Goal: Check status: Check status

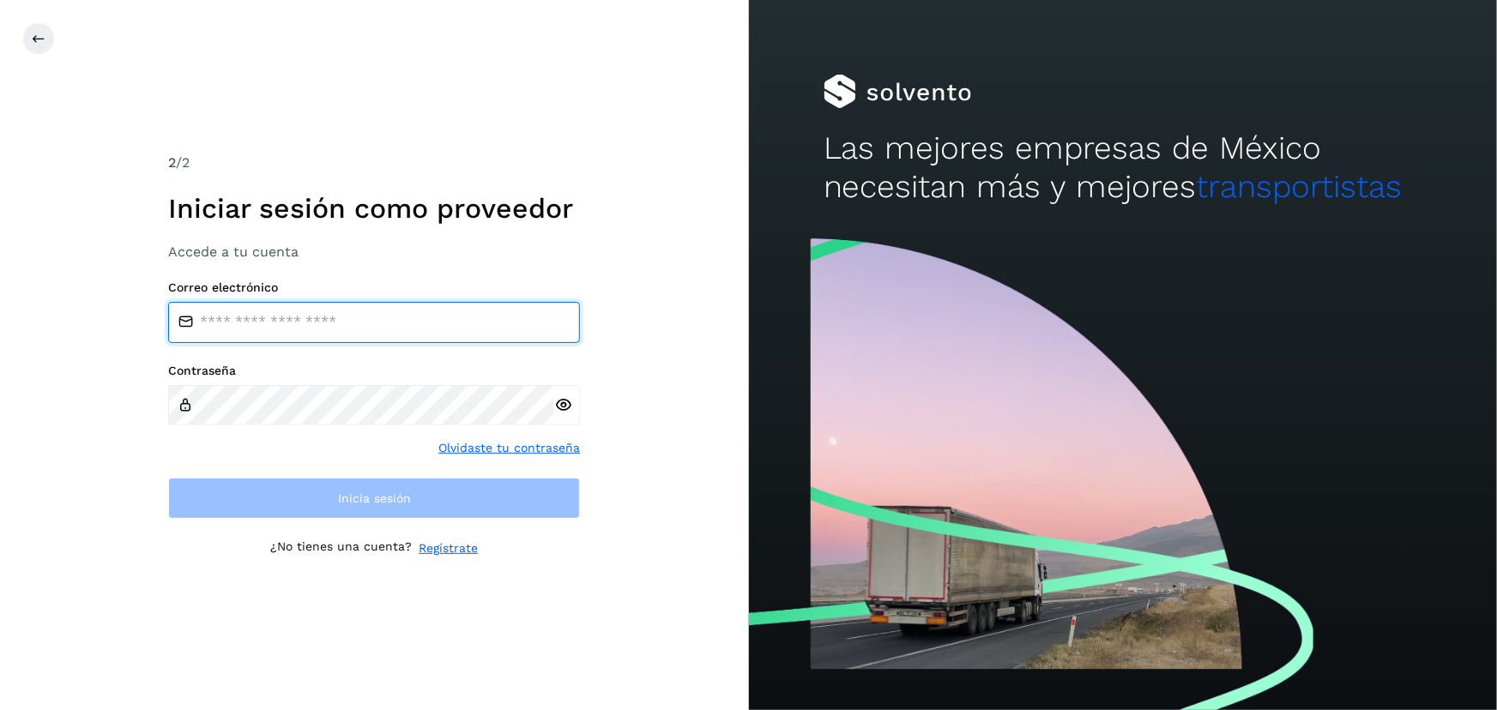
click at [317, 321] on input "email" at bounding box center [374, 322] width 412 height 41
type input "**********"
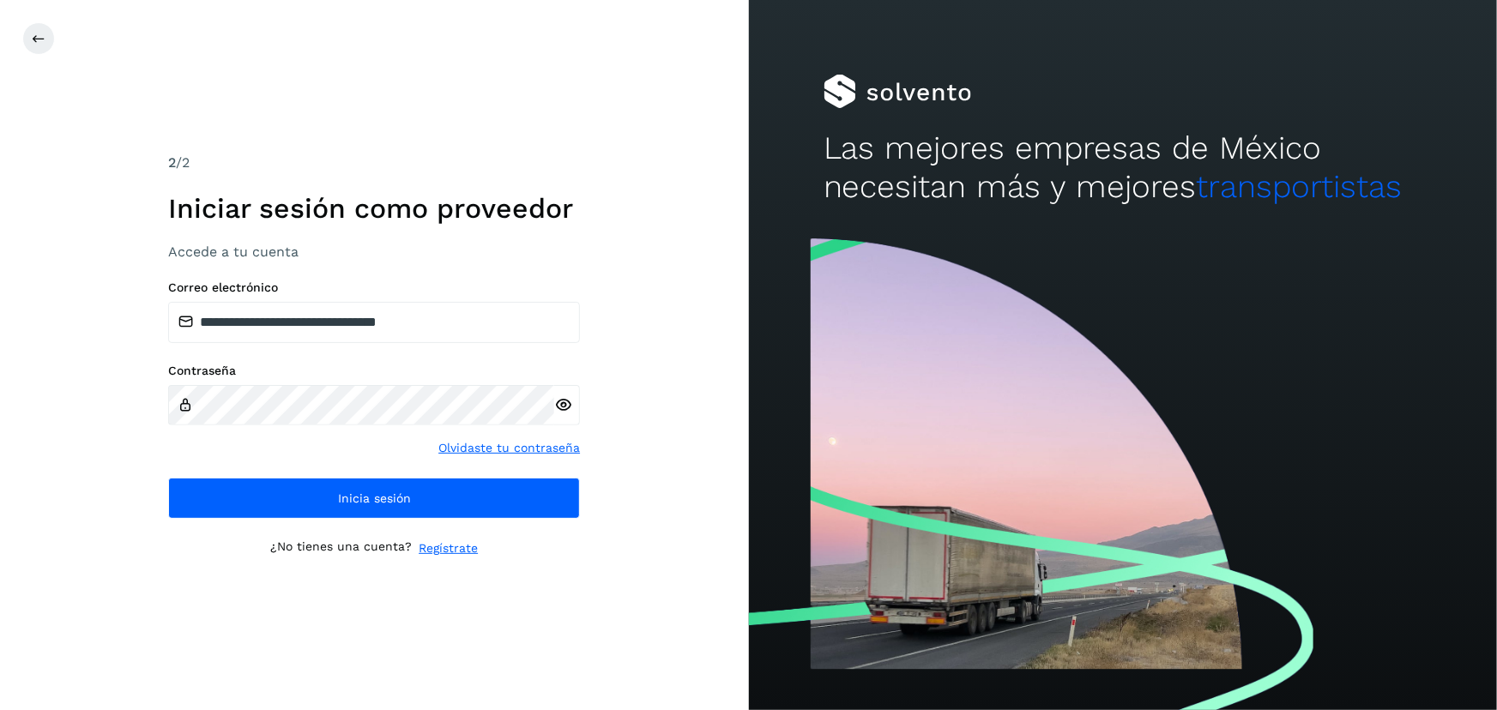
click at [565, 413] on icon at bounding box center [563, 405] width 18 height 18
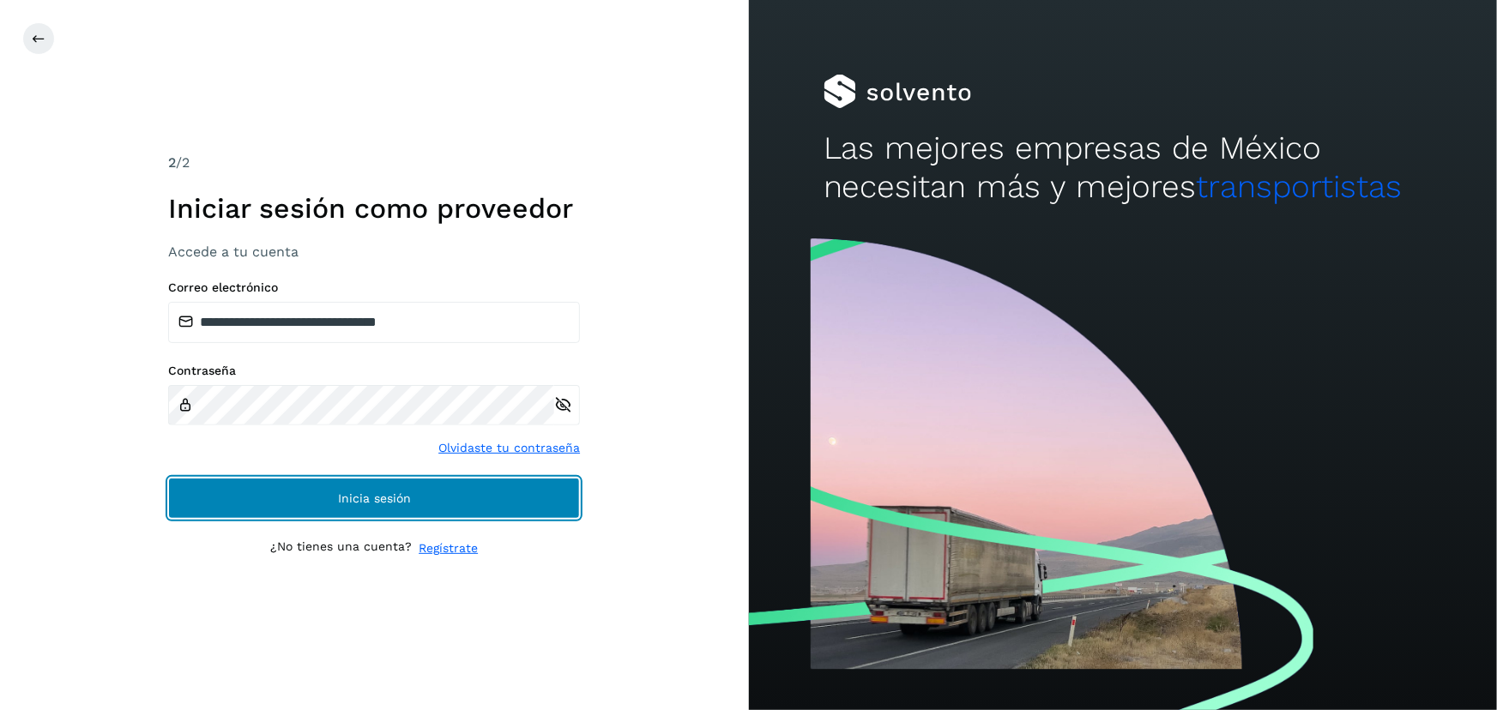
click at [472, 491] on button "Inicia sesión" at bounding box center [374, 498] width 412 height 41
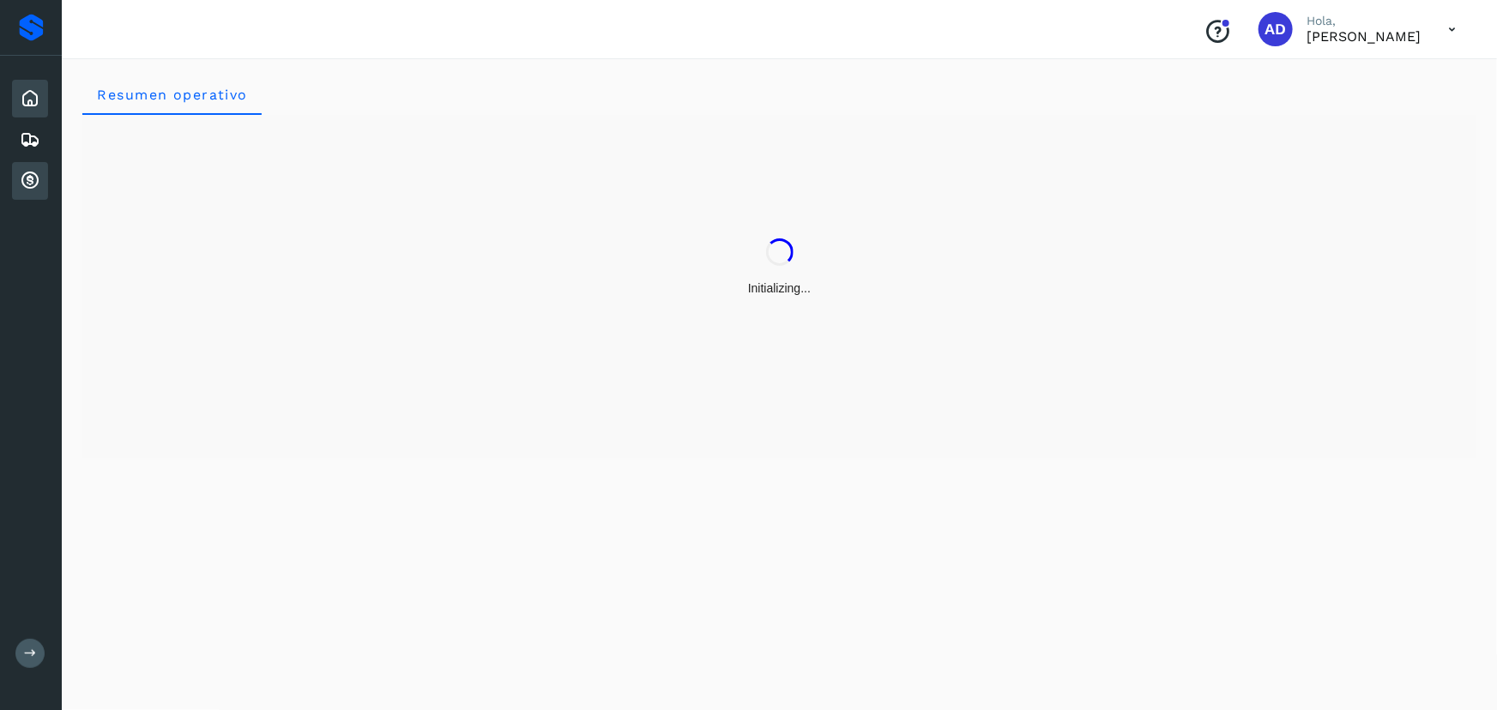
click at [25, 187] on icon at bounding box center [30, 181] width 21 height 21
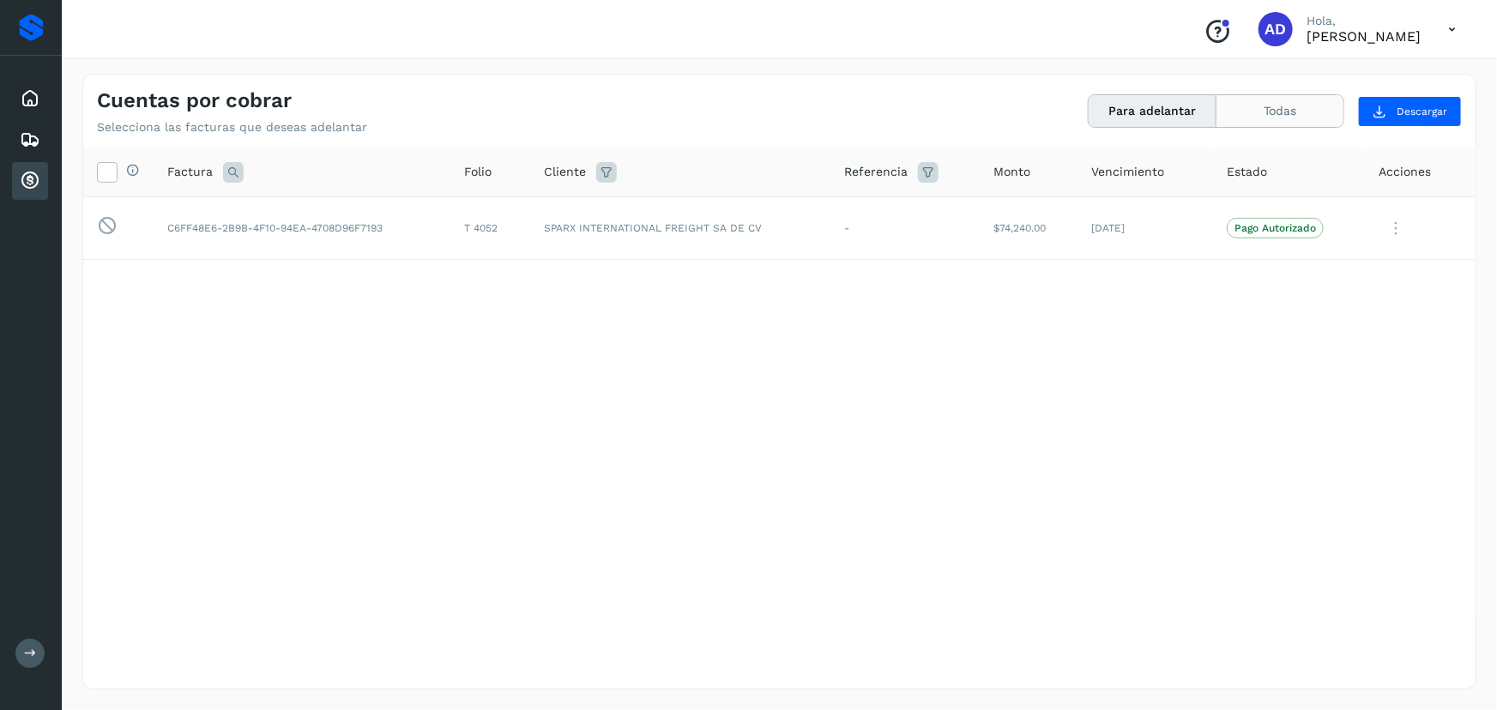
click at [1294, 112] on button "Todas" at bounding box center [1279, 111] width 127 height 32
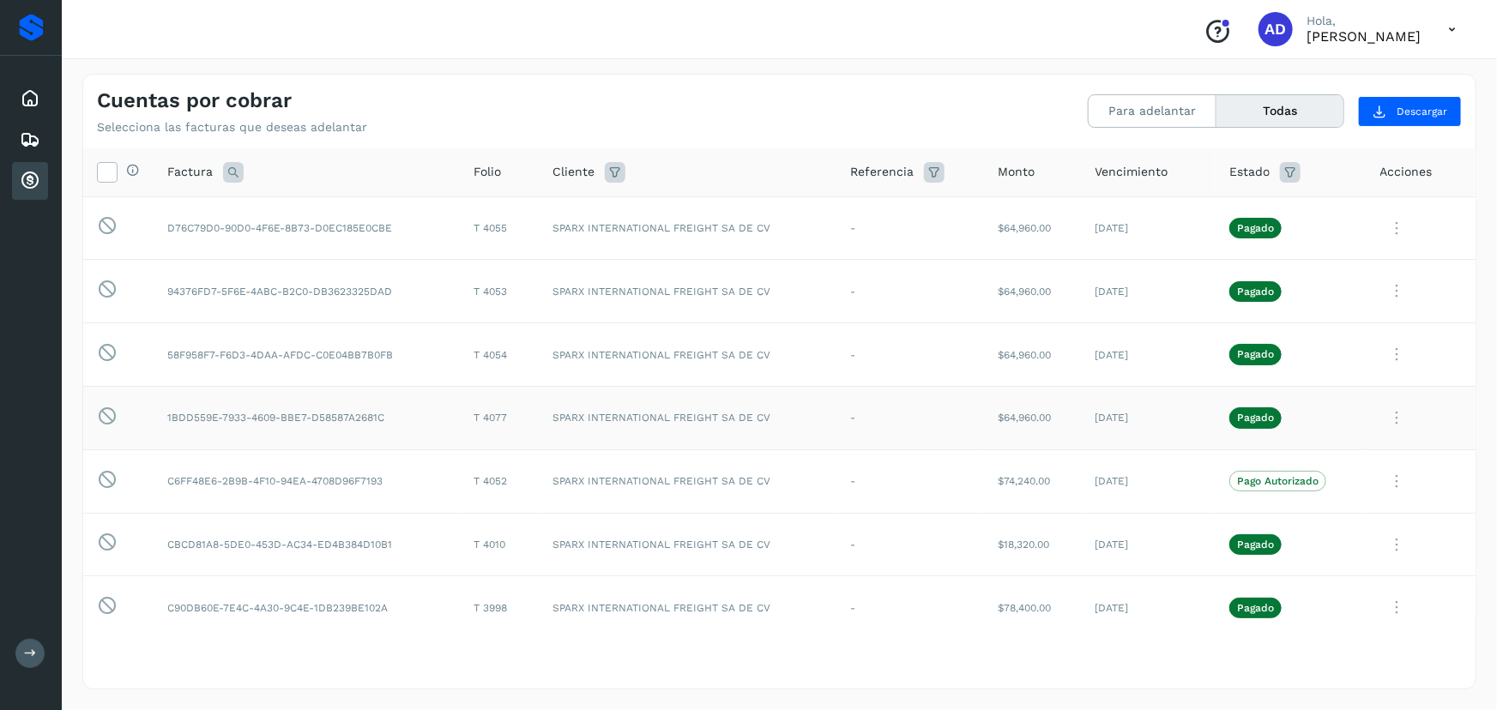
click at [1380, 410] on icon at bounding box center [1397, 418] width 34 height 35
click at [1318, 567] on button "CEP" at bounding box center [1359, 560] width 204 height 33
click at [1097, 105] on button "Para adelantar" at bounding box center [1152, 111] width 128 height 32
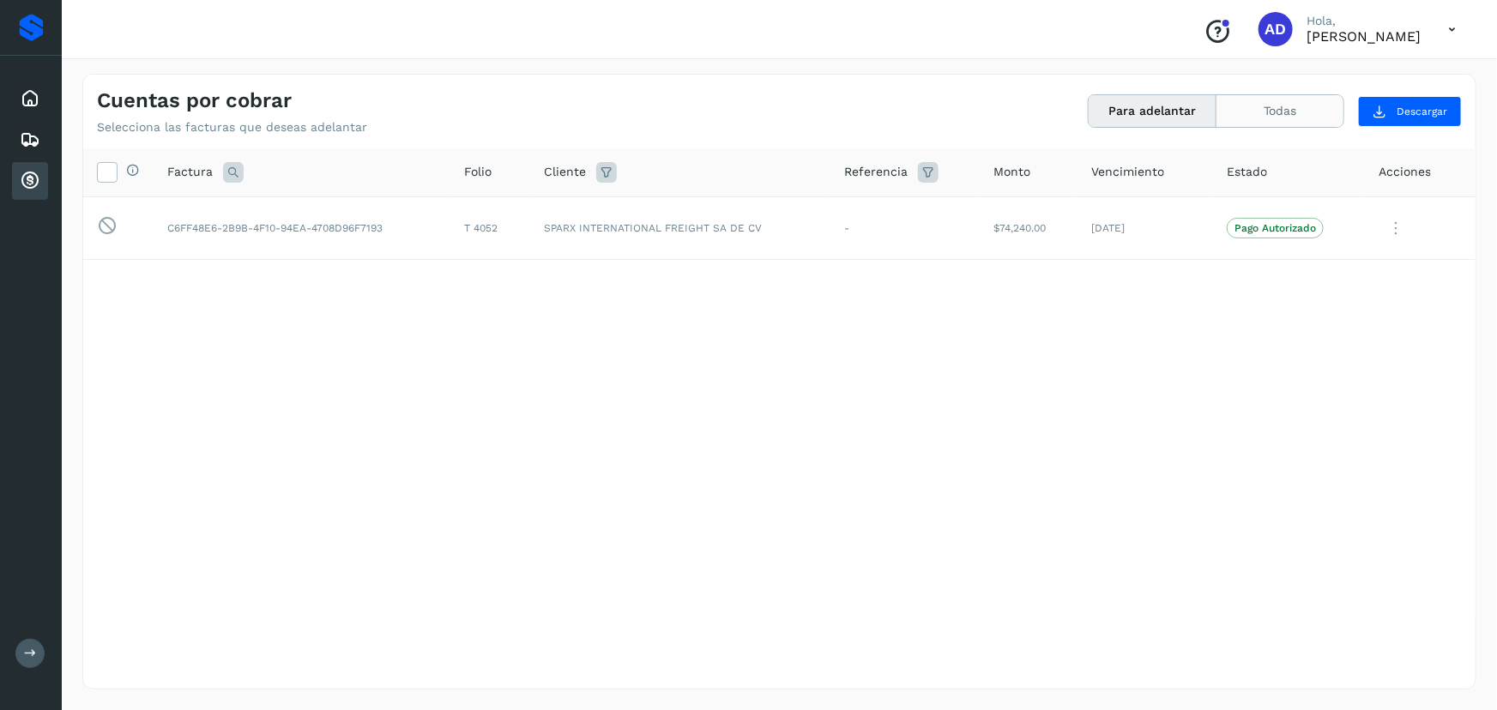
click at [1314, 114] on button "Todas" at bounding box center [1279, 111] width 127 height 32
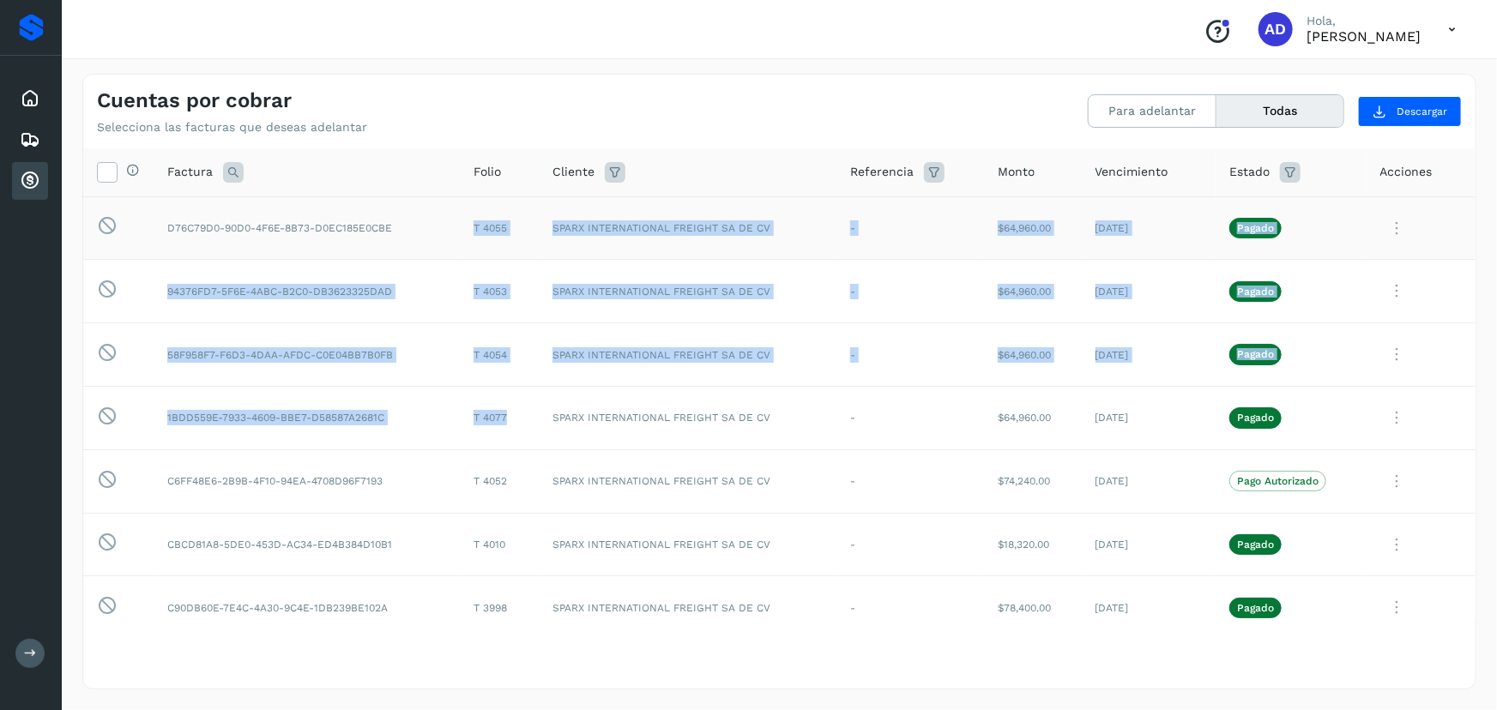
drag, startPoint x: 506, startPoint y: 414, endPoint x: 454, endPoint y: 226, distance: 195.0
click at [454, 226] on tbody "Esta factura no está disponible para adelanto D76C79D0-90D0-4F6E-8B73-D0EC185E0…" at bounding box center [779, 702] width 1392 height 1013
click at [520, 428] on td "T 4077" at bounding box center [499, 417] width 79 height 63
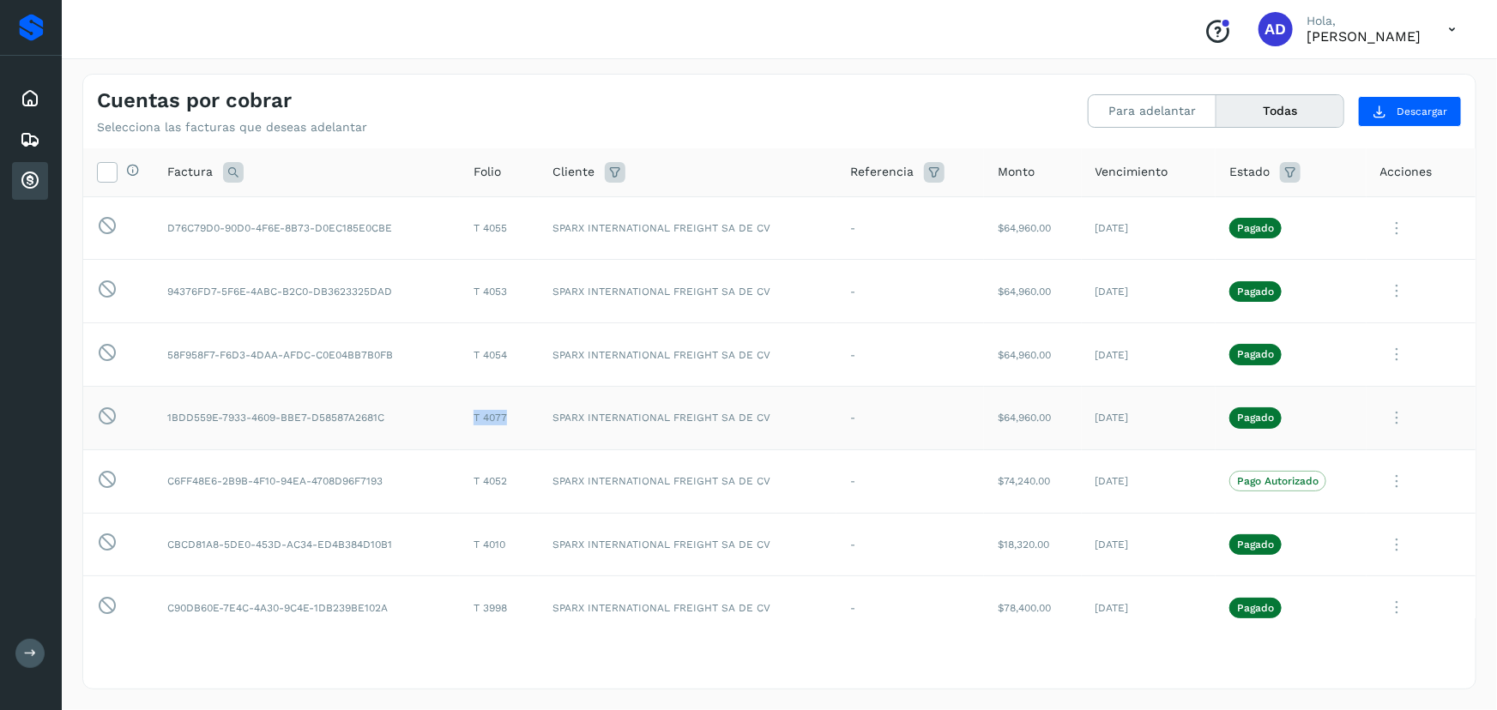
drag, startPoint x: 514, startPoint y: 413, endPoint x: 466, endPoint y: 417, distance: 48.2
click at [466, 417] on td "T 4077" at bounding box center [499, 417] width 79 height 63
drag, startPoint x: 514, startPoint y: 352, endPoint x: 461, endPoint y: 352, distance: 52.3
click at [461, 352] on td "T 4054" at bounding box center [499, 354] width 79 height 63
drag, startPoint x: 510, startPoint y: 286, endPoint x: 450, endPoint y: 289, distance: 60.1
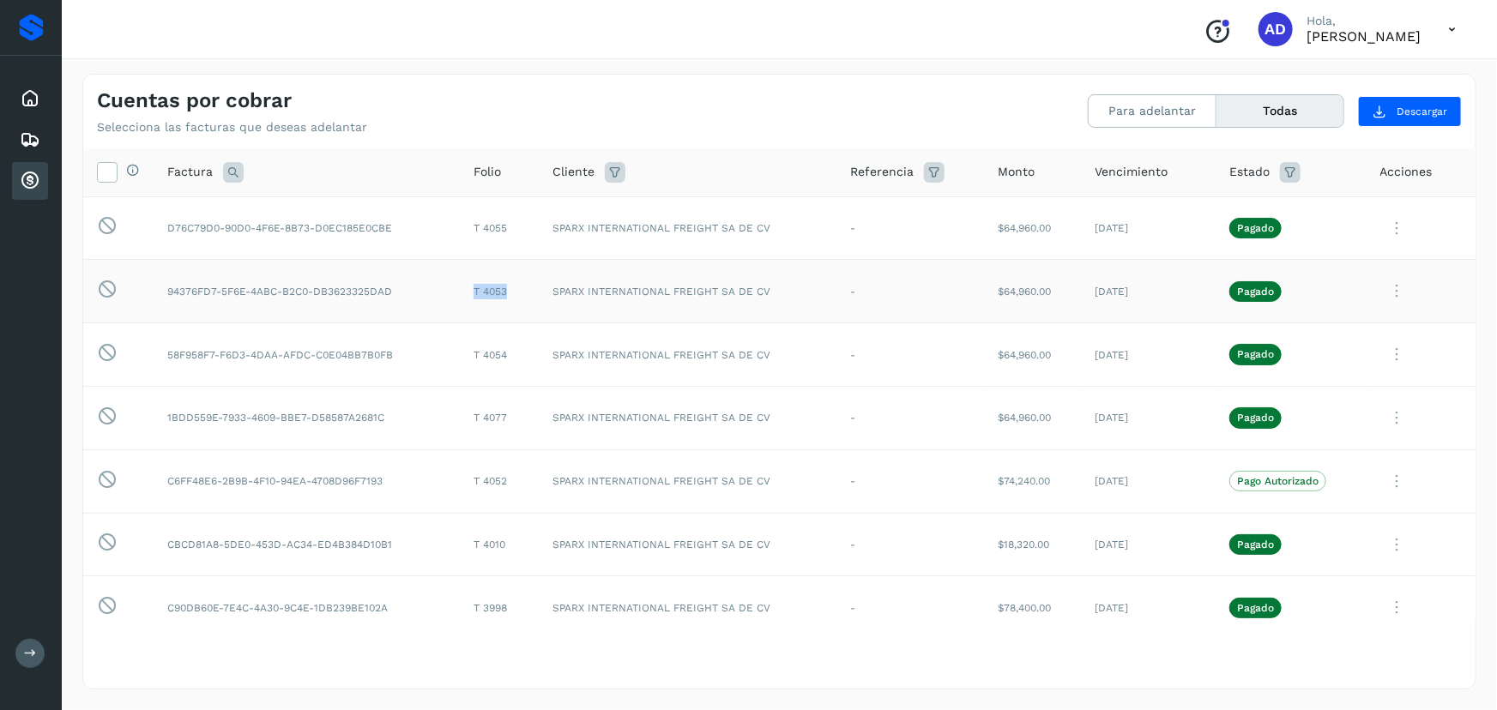
click at [450, 289] on tr "Esta factura no está disponible para adelanto 94376FD7-5F6E-4ABC-B2C0-DB3623325…" at bounding box center [779, 291] width 1392 height 63
drag, startPoint x: 510, startPoint y: 222, endPoint x: 472, endPoint y: 222, distance: 38.6
click at [472, 222] on td "T 4055" at bounding box center [499, 227] width 79 height 63
drag, startPoint x: 517, startPoint y: 293, endPoint x: 467, endPoint y: 288, distance: 50.9
click at [467, 288] on td "T 4053" at bounding box center [499, 291] width 79 height 63
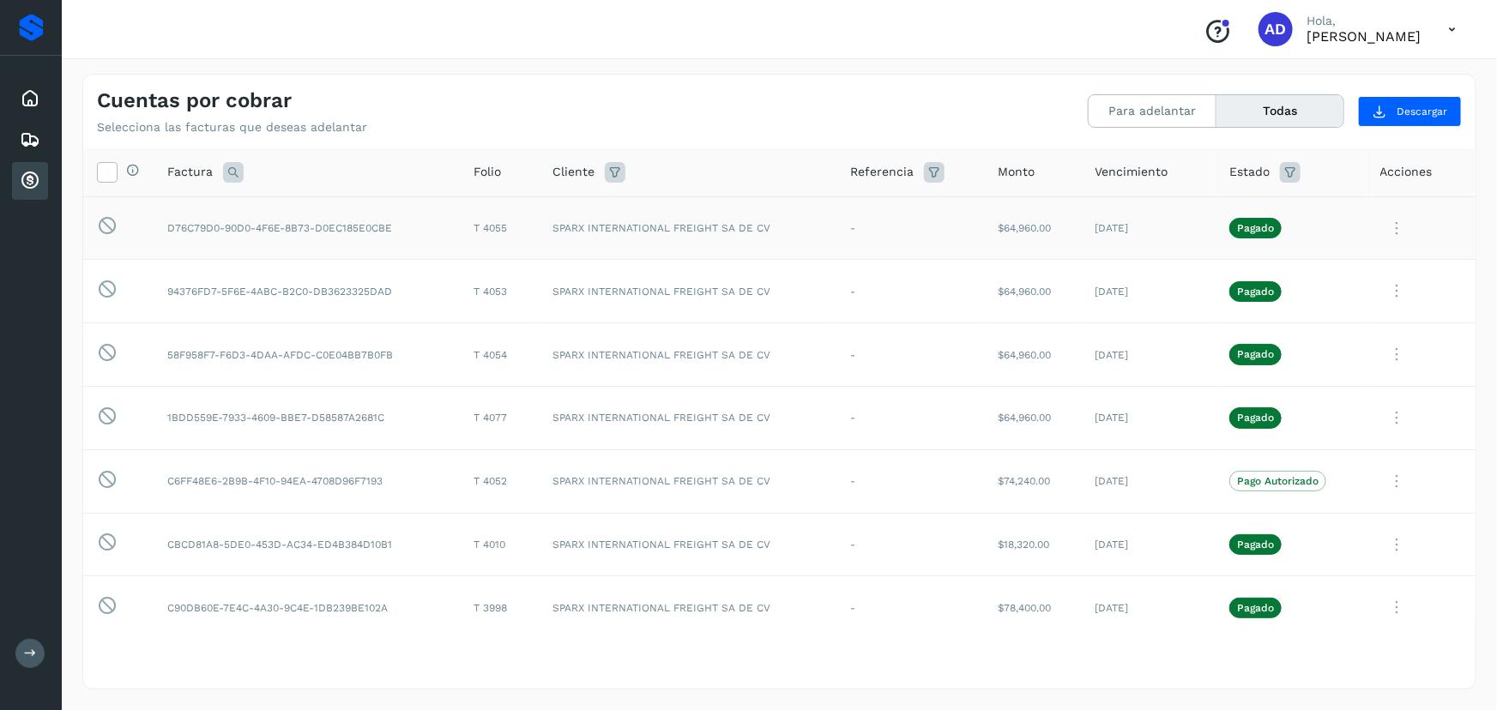
click at [506, 223] on td "T 4055" at bounding box center [499, 227] width 79 height 63
drag, startPoint x: 511, startPoint y: 231, endPoint x: 460, endPoint y: 231, distance: 51.5
click at [460, 231] on td "T 4055" at bounding box center [499, 227] width 79 height 63
click at [1154, 115] on button "Para adelantar" at bounding box center [1152, 111] width 128 height 32
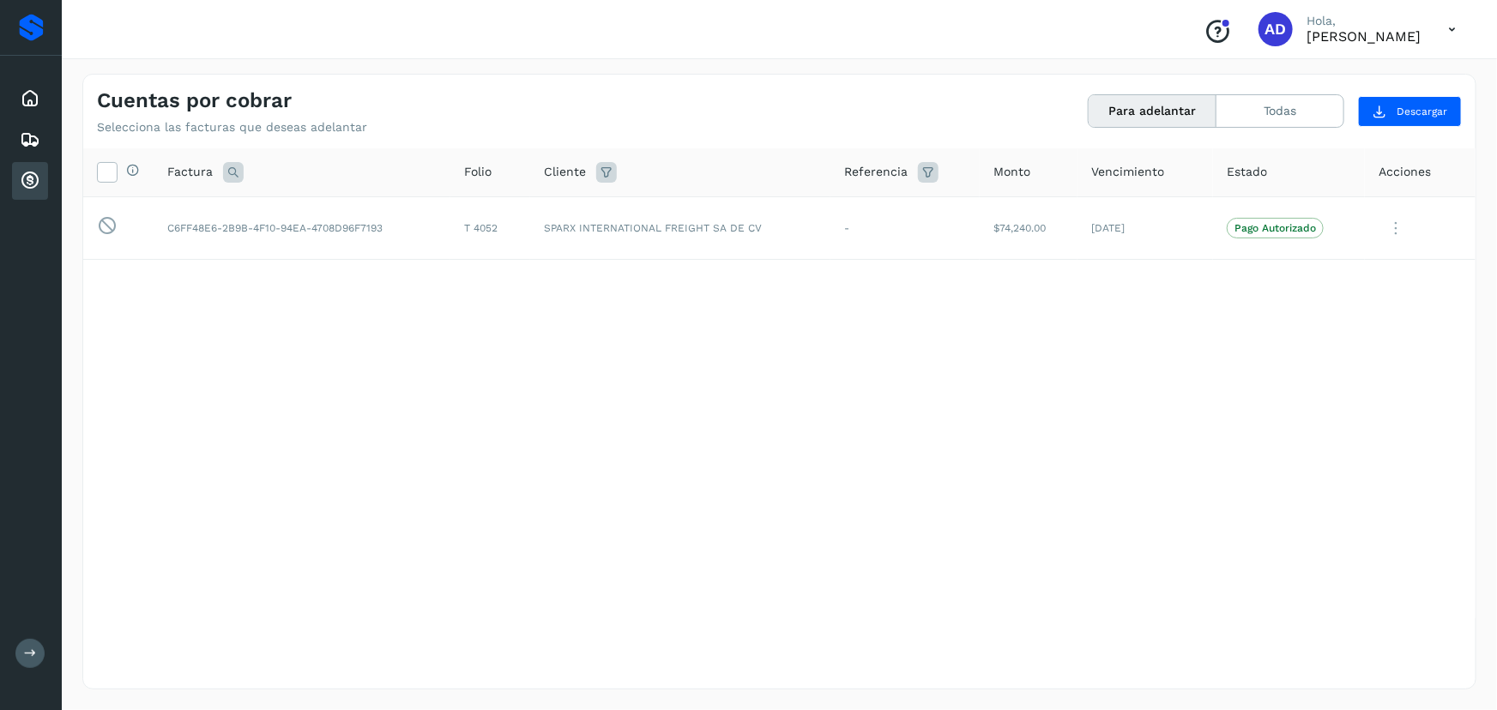
click at [492, 365] on div "Selecciona todas las facturas disponibles para adelanto Factura Folio Cliente R…" at bounding box center [779, 383] width 1392 height 470
click at [358, 234] on td "C6FF48E6-2B9B-4F10-94EA-4708D96F7193" at bounding box center [302, 227] width 297 height 63
click at [1028, 251] on td "$74,240.00" at bounding box center [1029, 227] width 98 height 63
click at [523, 232] on td "T 4052" at bounding box center [490, 227] width 80 height 63
click at [1266, 102] on button "Todas" at bounding box center [1279, 111] width 127 height 32
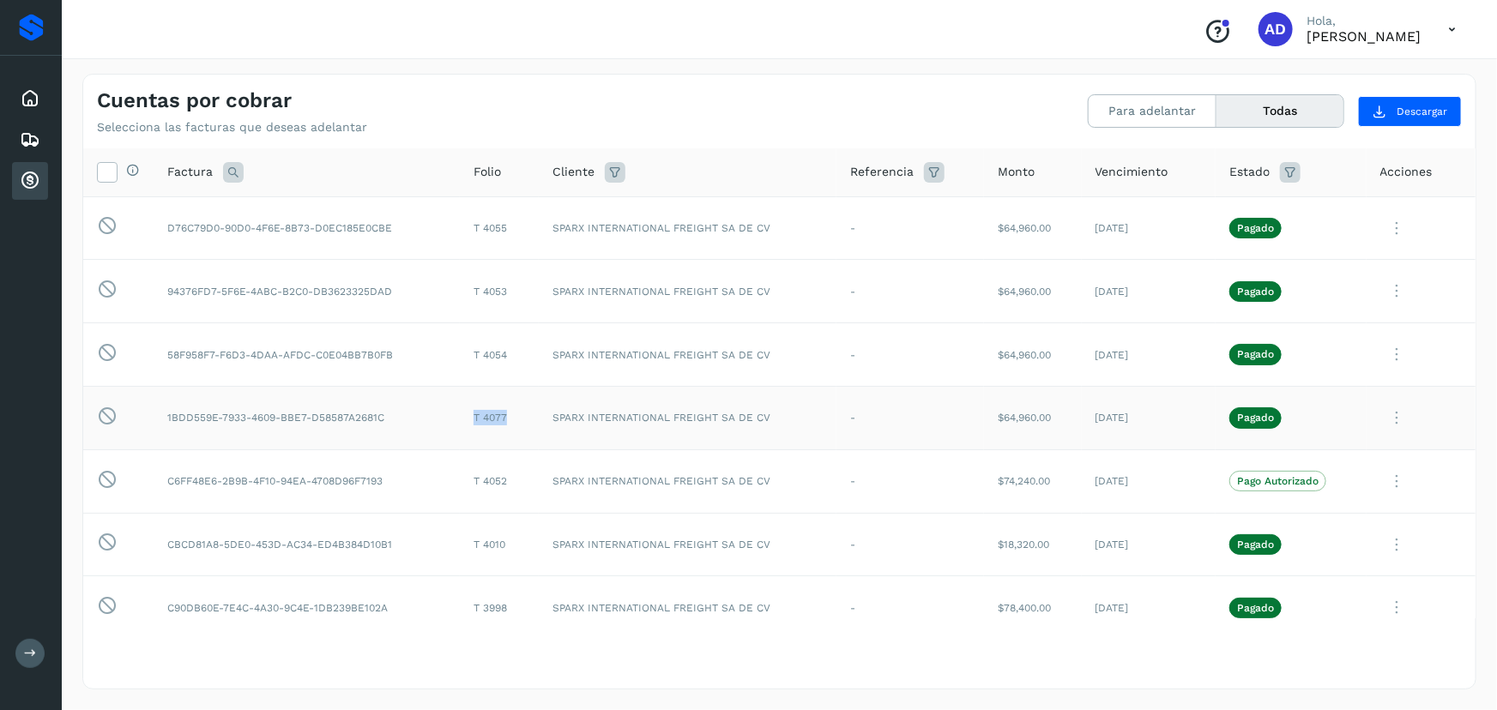
drag, startPoint x: 467, startPoint y: 414, endPoint x: 511, endPoint y: 414, distance: 43.7
click at [511, 414] on td "T 4077" at bounding box center [499, 417] width 79 height 63
drag, startPoint x: 779, startPoint y: 416, endPoint x: 159, endPoint y: 413, distance: 620.1
click at [159, 413] on tr "Esta factura no está disponible para adelanto 1BDD559E-7933-4609-BBE7-D58587A26…" at bounding box center [779, 417] width 1392 height 63
click at [387, 415] on td "1BDD559E-7933-4609-BBE7-D58587A2681C" at bounding box center [307, 417] width 306 height 63
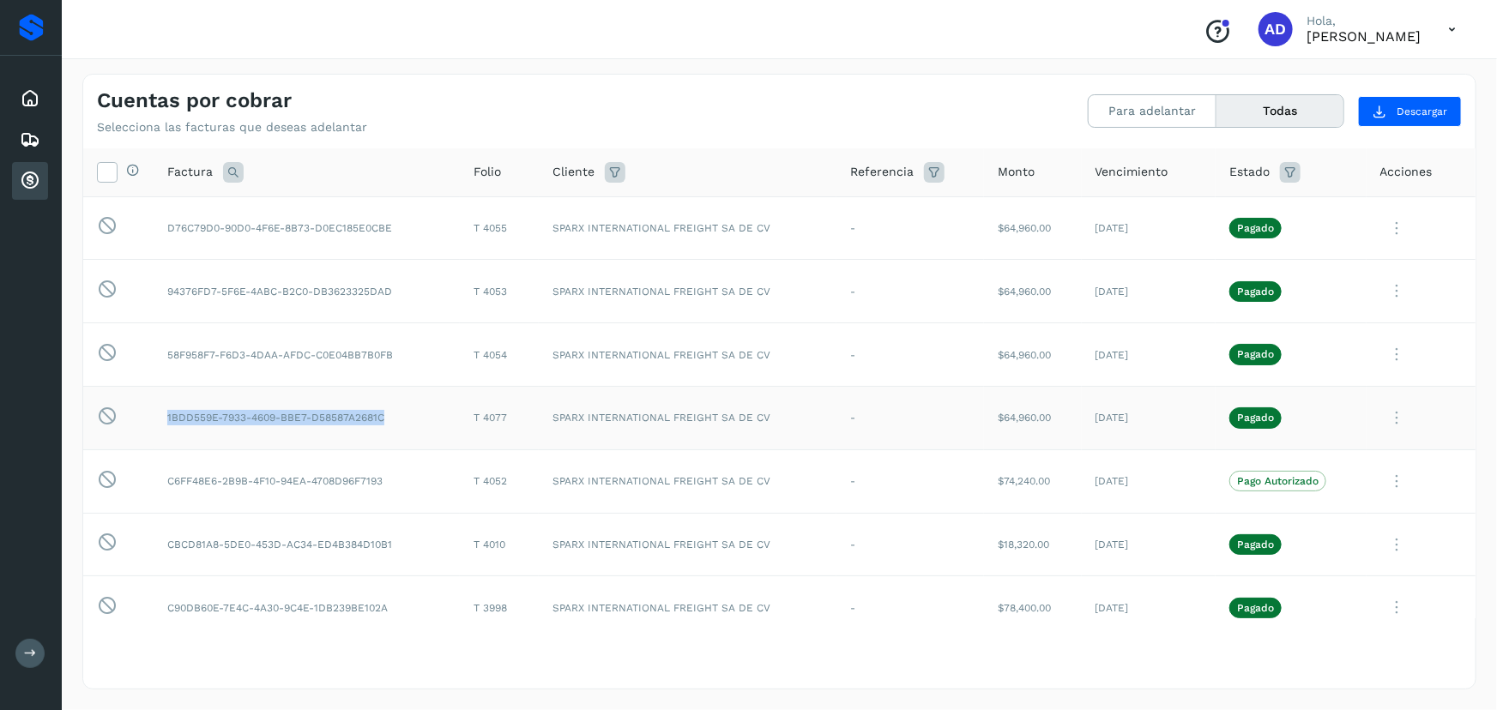
drag, startPoint x: 383, startPoint y: 415, endPoint x: 166, endPoint y: 411, distance: 217.0
click at [166, 411] on td "1BDD559E-7933-4609-BBE7-D58587A2681C" at bounding box center [307, 417] width 306 height 63
drag, startPoint x: 406, startPoint y: 358, endPoint x: 163, endPoint y: 340, distance: 243.4
click at [163, 340] on td "58F958F7-F6D3-4DAA-AFDC-C0E04BB7B0FB" at bounding box center [307, 354] width 306 height 63
click at [201, 284] on td "94376FD7-5F6E-4ABC-B2C0-DB3623325DAD" at bounding box center [307, 291] width 306 height 63
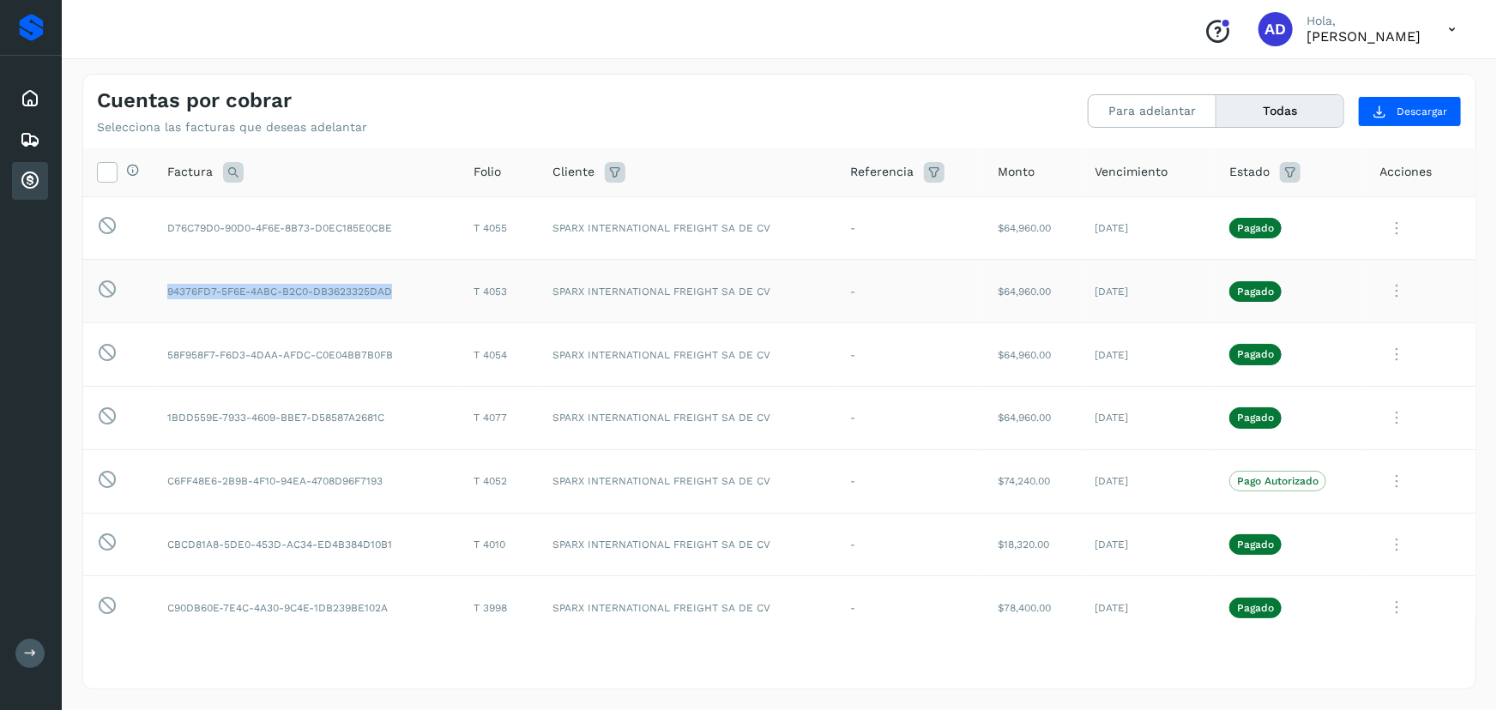
drag, startPoint x: 408, startPoint y: 289, endPoint x: 157, endPoint y: 279, distance: 251.5
click at [157, 279] on td "94376FD7-5F6E-4ABC-B2C0-DB3623325DAD" at bounding box center [307, 291] width 306 height 63
click at [348, 219] on td "D76C79D0-90D0-4F6E-8B73-D0EC185E0CBE" at bounding box center [307, 227] width 306 height 63
drag, startPoint x: 395, startPoint y: 230, endPoint x: 163, endPoint y: 216, distance: 232.8
click at [163, 216] on td "D76C79D0-90D0-4F6E-8B73-D0EC185E0CBE" at bounding box center [307, 227] width 306 height 63
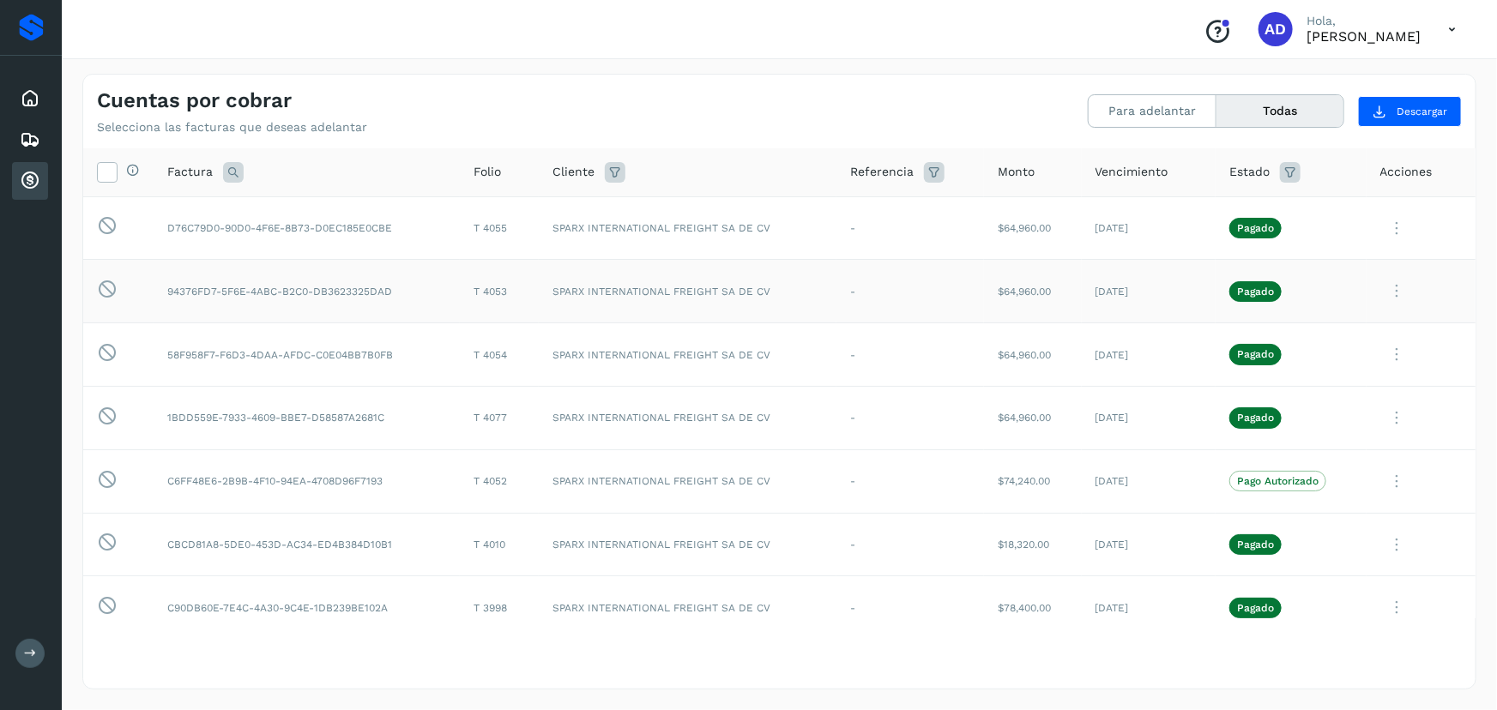
click at [214, 298] on td "94376FD7-5F6E-4ABC-B2C0-DB3623325DAD" at bounding box center [307, 291] width 306 height 63
drag, startPoint x: 399, startPoint y: 286, endPoint x: 165, endPoint y: 284, distance: 234.2
click at [165, 284] on td "94376FD7-5F6E-4ABC-B2C0-DB3623325DAD" at bounding box center [307, 291] width 306 height 63
drag, startPoint x: 398, startPoint y: 356, endPoint x: 160, endPoint y: 348, distance: 238.6
click at [160, 348] on td "58F958F7-F6D3-4DAA-AFDC-C0E04BB7B0FB" at bounding box center [307, 354] width 306 height 63
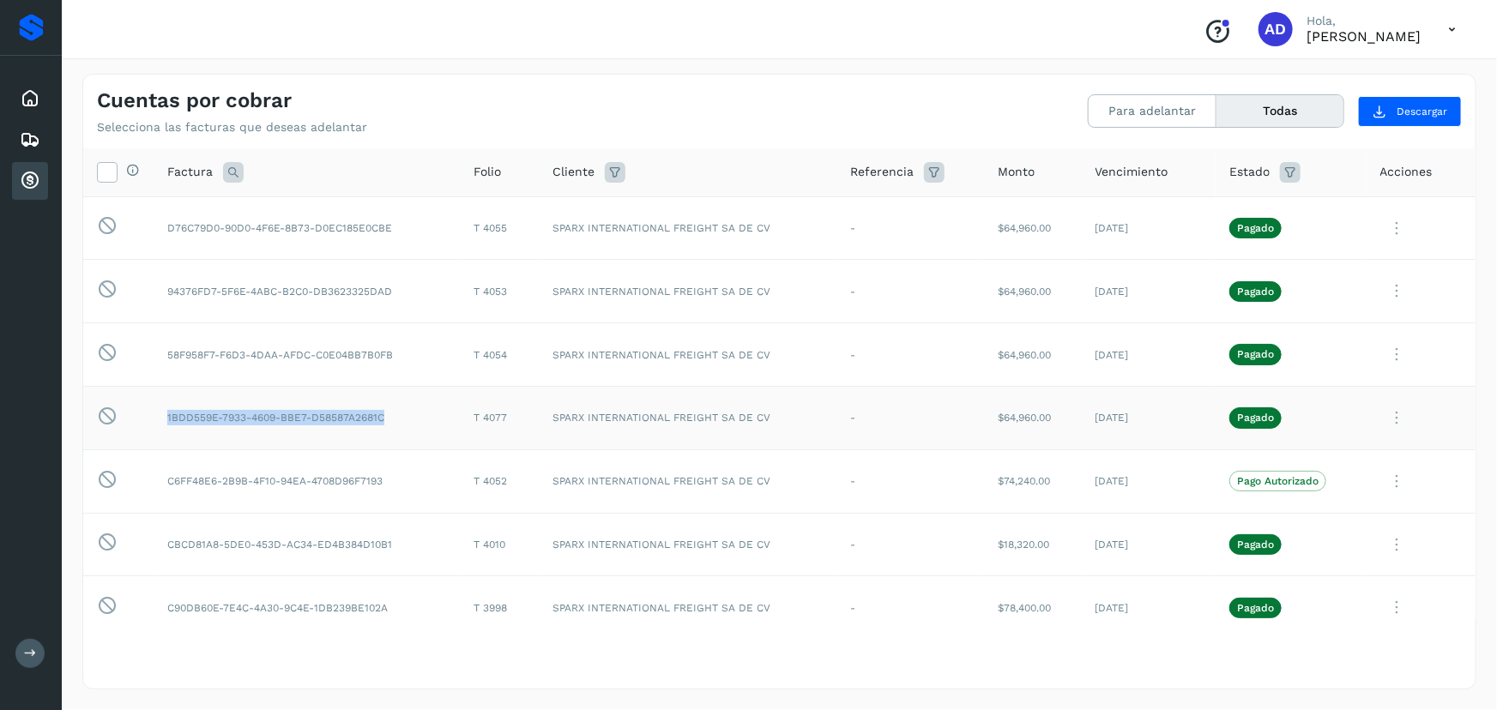
drag, startPoint x: 387, startPoint y: 419, endPoint x: 163, endPoint y: 405, distance: 224.3
click at [163, 405] on td "1BDD559E-7933-4609-BBE7-D58587A2681C" at bounding box center [307, 417] width 306 height 63
drag, startPoint x: 770, startPoint y: 417, endPoint x: 162, endPoint y: 410, distance: 608.2
click at [162, 410] on tr "Esta factura no está disponible para adelanto 1BDD559E-7933-4609-BBE7-D58587A26…" at bounding box center [779, 417] width 1392 height 63
click at [797, 422] on td "SPARX INTERNATIONAL FREIGHT SA DE CV" at bounding box center [687, 417] width 297 height 63
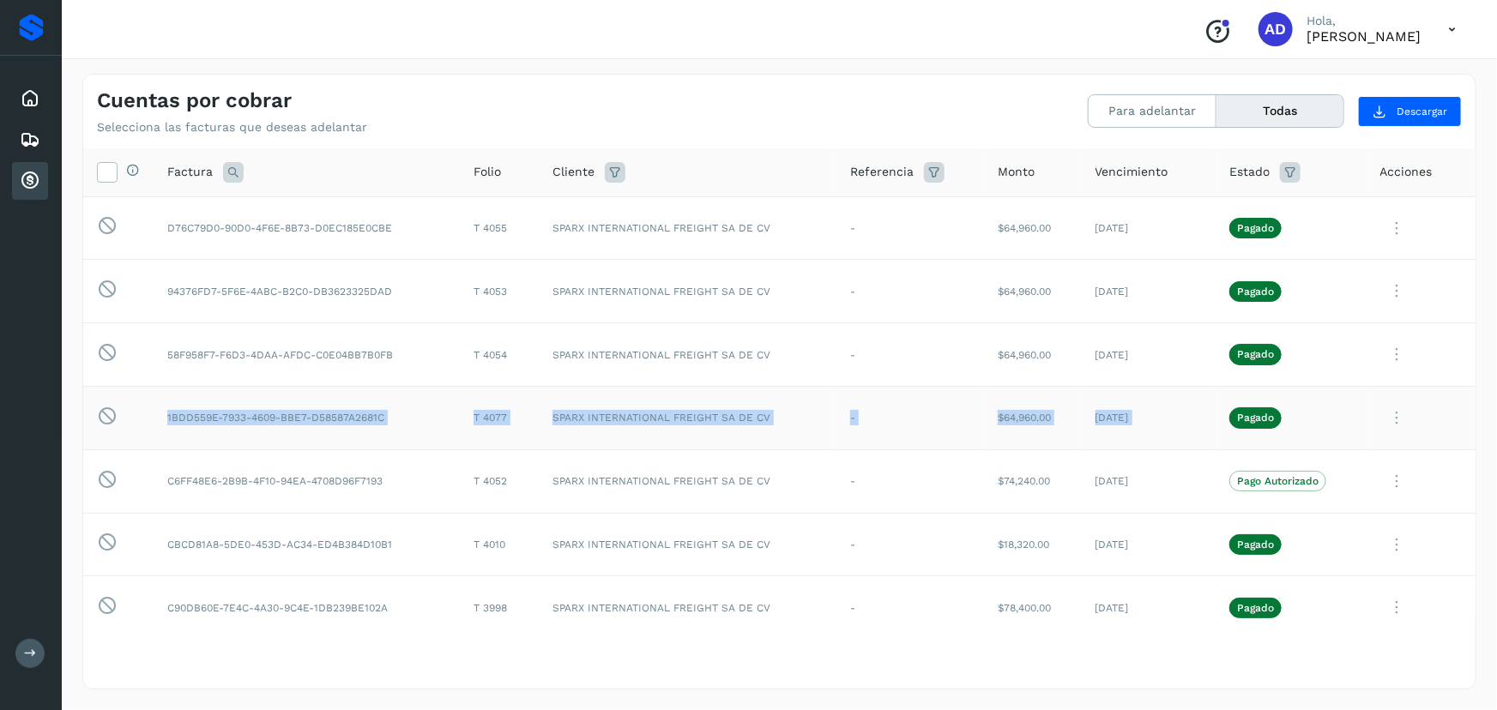
drag, startPoint x: 163, startPoint y: 413, endPoint x: 1208, endPoint y: 413, distance: 1044.7
click at [1208, 413] on tr "Esta factura no está disponible para adelanto 1BDD559E-7933-4609-BBE7-D58587A26…" at bounding box center [779, 417] width 1392 height 63
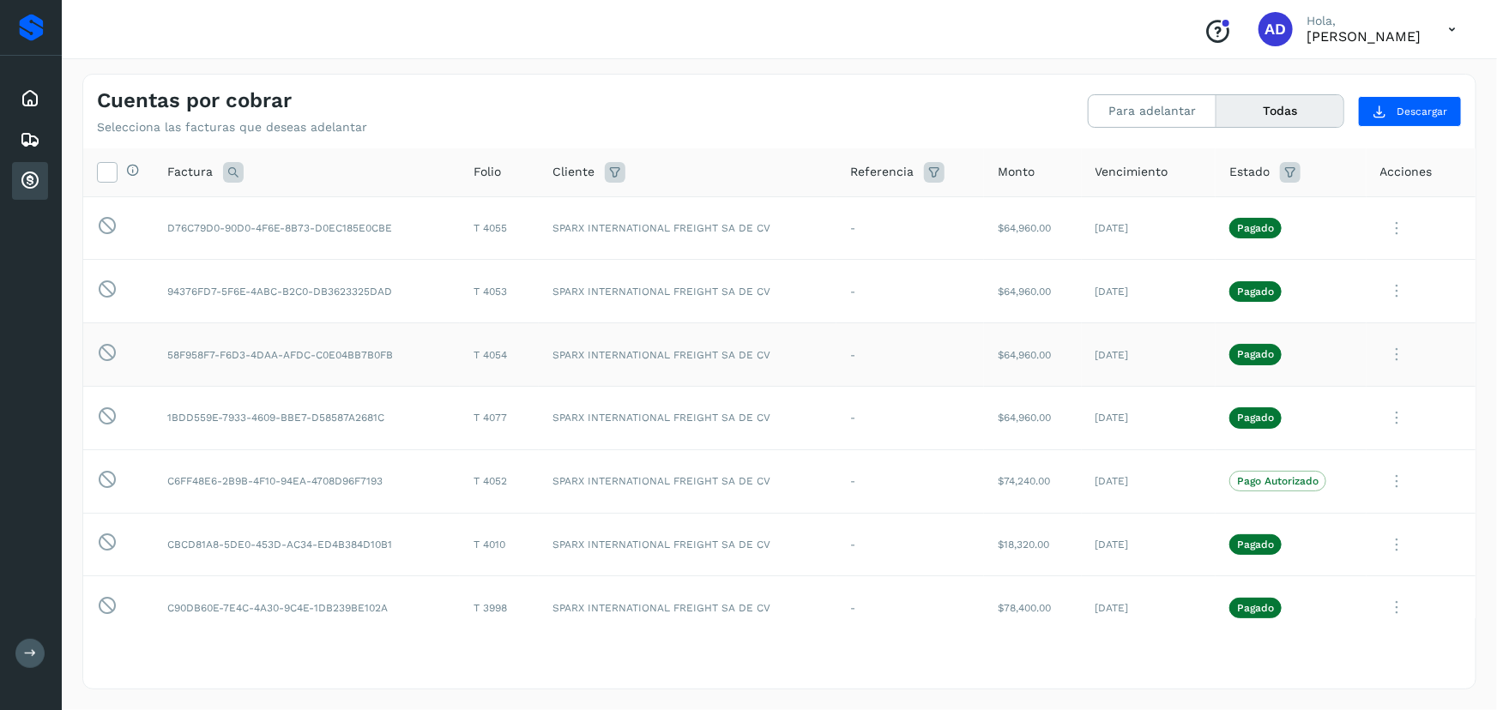
click at [1064, 349] on td "$64,960.00" at bounding box center [1033, 354] width 98 height 63
drag, startPoint x: 1163, startPoint y: 354, endPoint x: 160, endPoint y: 352, distance: 1002.7
click at [160, 352] on tr "Esta factura no está disponible para adelanto 58F958F7-F6D3-4DAA-AFDC-C0E04BB7B…" at bounding box center [779, 354] width 1392 height 63
click at [149, 266] on td "Esta factura no está disponible para adelanto" at bounding box center [118, 291] width 70 height 63
drag, startPoint x: 164, startPoint y: 221, endPoint x: 1152, endPoint y: 228, distance: 988.1
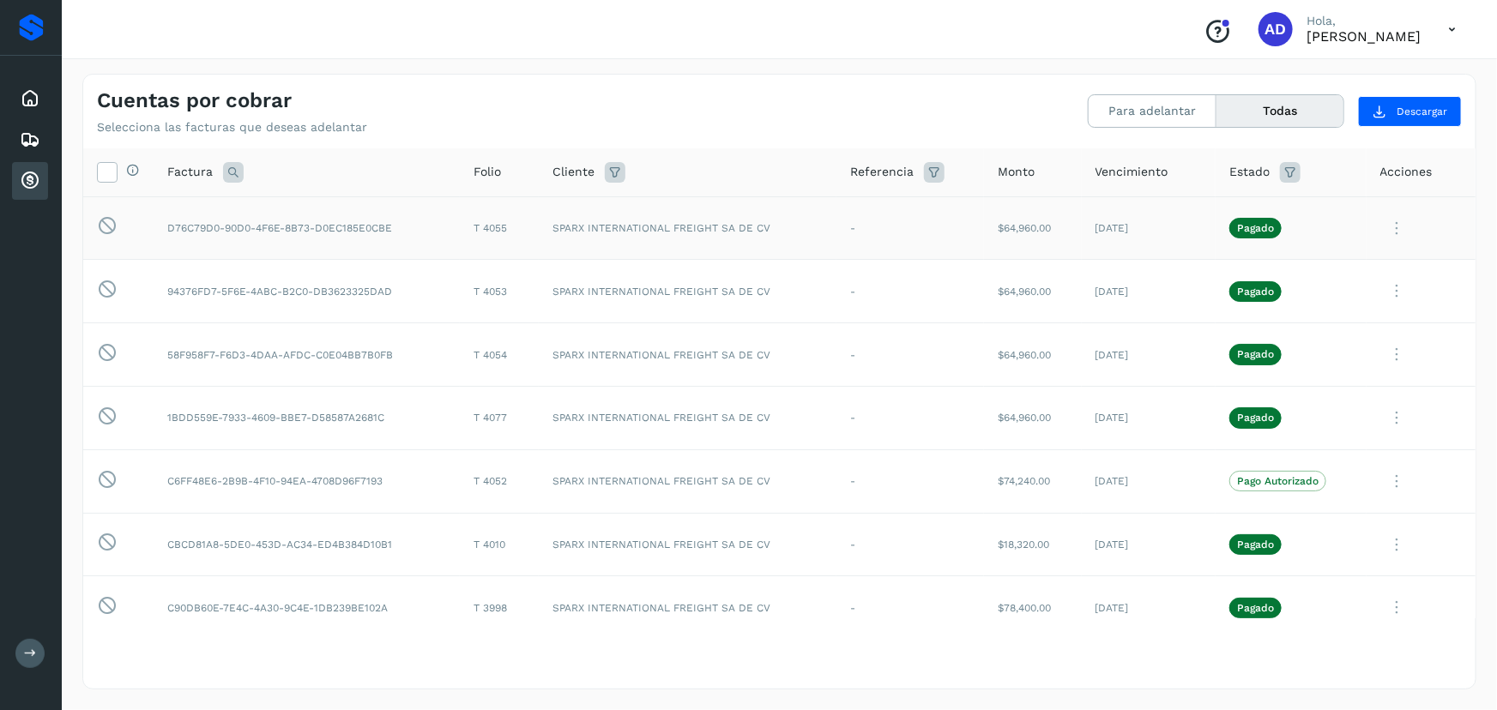
click at [1152, 228] on tr "Esta factura no está disponible para adelanto D76C79D0-90D0-4F6E-8B73-D0EC185E0…" at bounding box center [779, 227] width 1392 height 63
drag, startPoint x: 160, startPoint y: 292, endPoint x: 457, endPoint y: 283, distance: 296.9
click at [443, 285] on tr "Esta factura no está disponible para adelanto 94376FD7-5F6E-4ABC-B2C0-DB3623325…" at bounding box center [779, 291] width 1392 height 63
click at [534, 282] on td "T 4053" at bounding box center [499, 291] width 79 height 63
drag, startPoint x: 165, startPoint y: 286, endPoint x: 1178, endPoint y: 288, distance: 1013.0
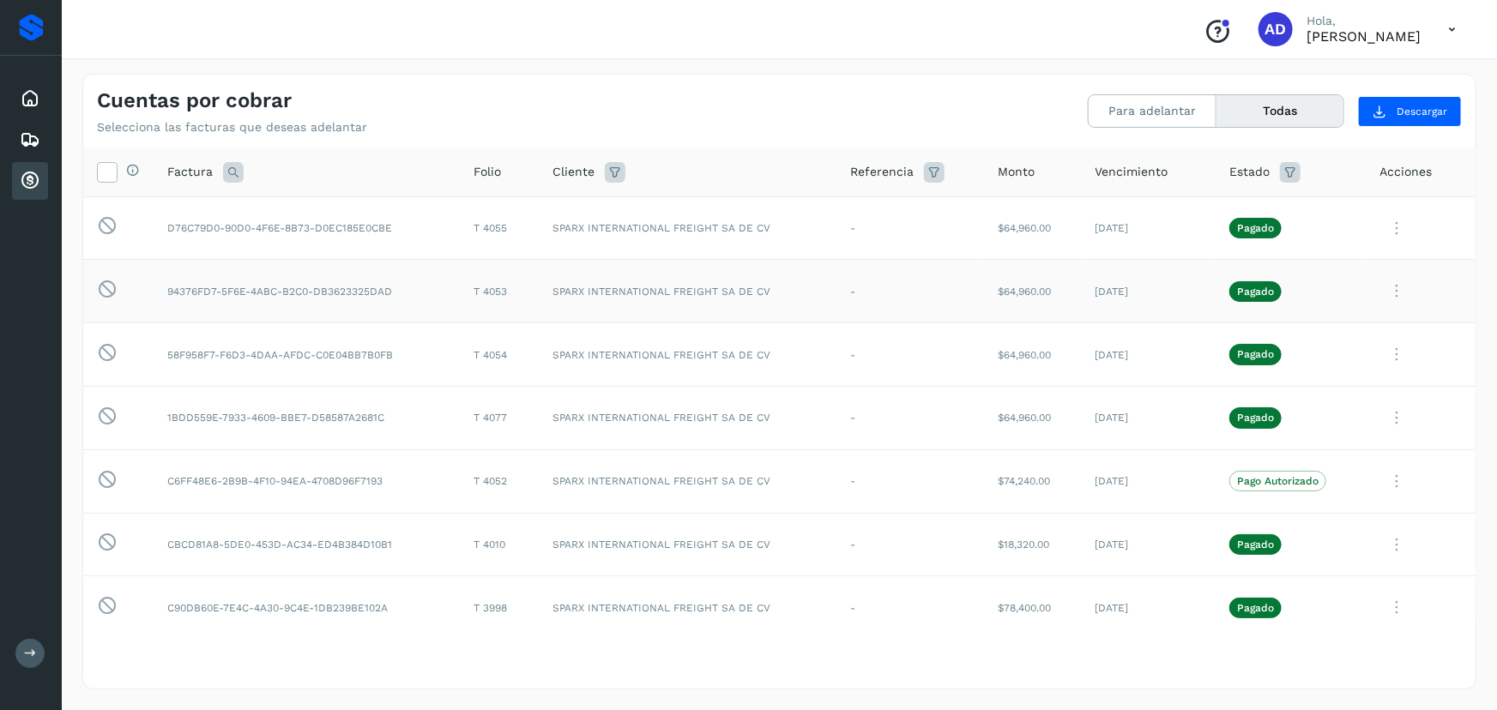
click at [1178, 288] on tr "Esta factura no está disponible para adelanto 94376FD7-5F6E-4ABC-B2C0-DB3623325…" at bounding box center [779, 291] width 1392 height 63
drag, startPoint x: 162, startPoint y: 353, endPoint x: 1173, endPoint y: 342, distance: 1011.3
click at [1173, 342] on tr "Esta factura no está disponible para adelanto 58F958F7-F6D3-4DAA-AFDC-C0E04BB7B…" at bounding box center [779, 354] width 1392 height 63
drag, startPoint x: 164, startPoint y: 413, endPoint x: 1152, endPoint y: 413, distance: 988.1
click at [1152, 413] on tr "Esta factura no está disponible para adelanto 1BDD559E-7933-4609-BBE7-D58587A26…" at bounding box center [779, 417] width 1392 height 63
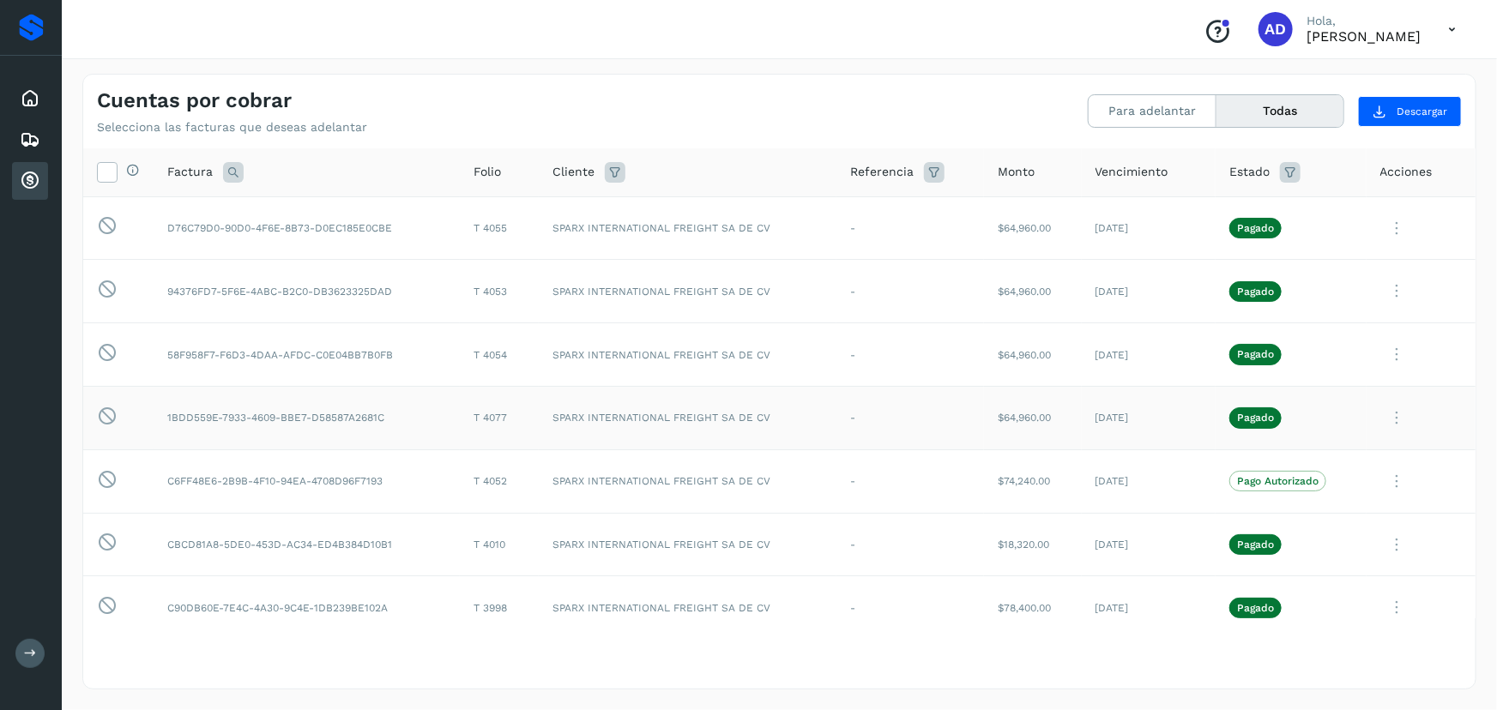
click at [530, 418] on td "T 4077" at bounding box center [499, 417] width 79 height 63
drag, startPoint x: 166, startPoint y: 222, endPoint x: 1177, endPoint y: 431, distance: 1031.9
click at [1177, 431] on tbody "Esta factura no está disponible para adelanto D76C79D0-90D0-4F6E-8B73-D0EC185E0…" at bounding box center [779, 702] width 1392 height 1013
click at [1165, 356] on td "[DATE]" at bounding box center [1149, 354] width 134 height 63
